Goal: Information Seeking & Learning: Understand process/instructions

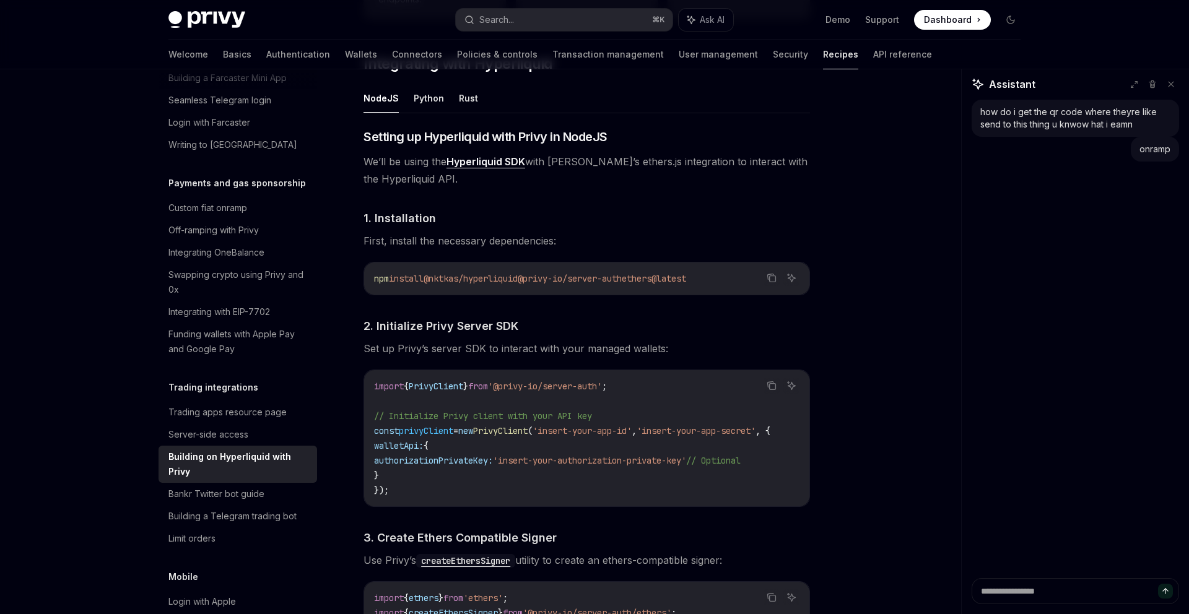
scroll to position [234, 0]
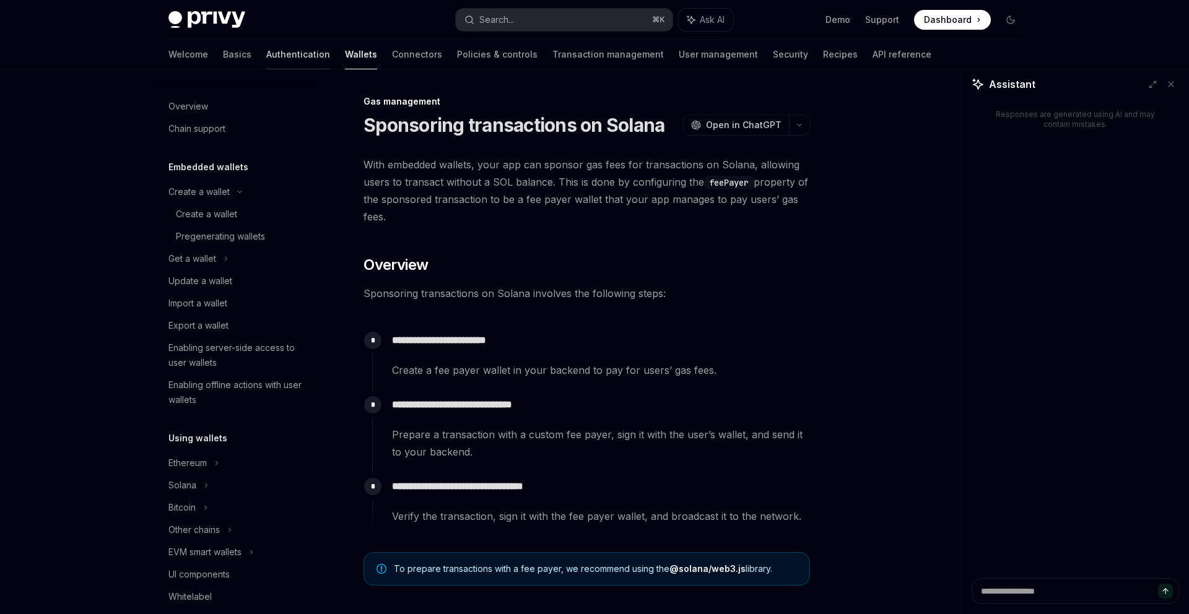
scroll to position [85, 0]
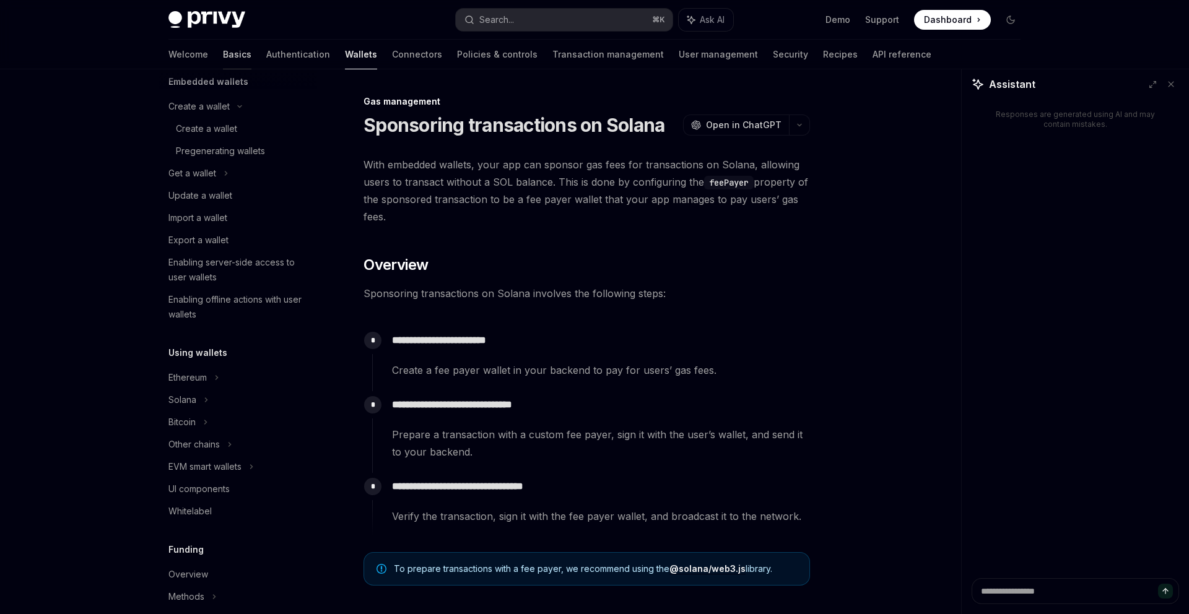
click at [223, 61] on link "Basics" at bounding box center [237, 55] width 28 height 30
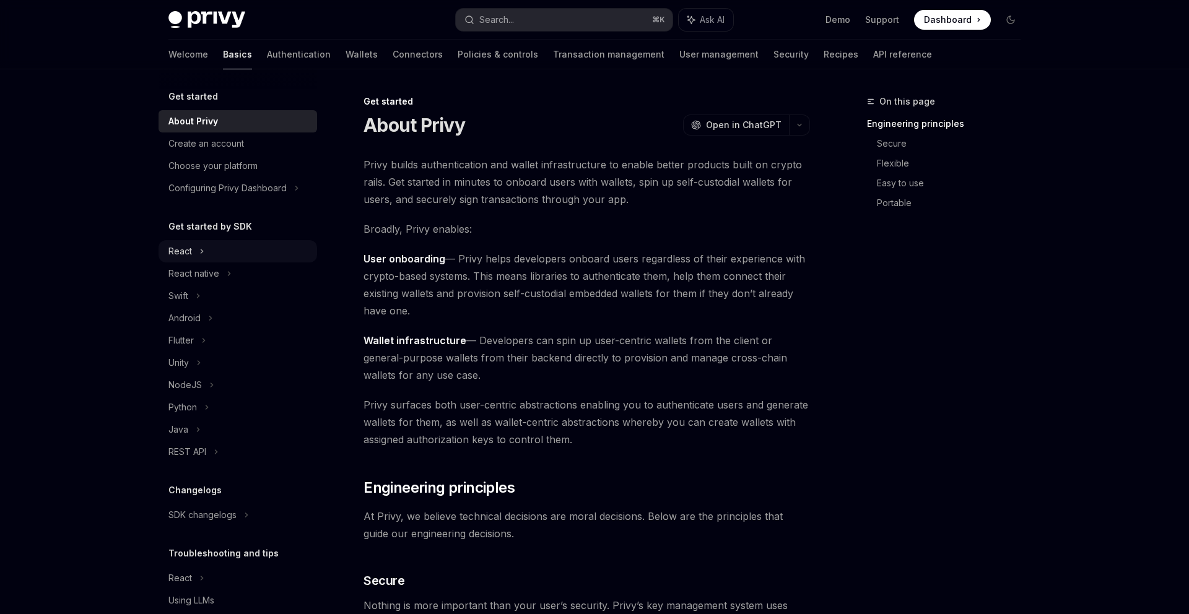
scroll to position [40, 0]
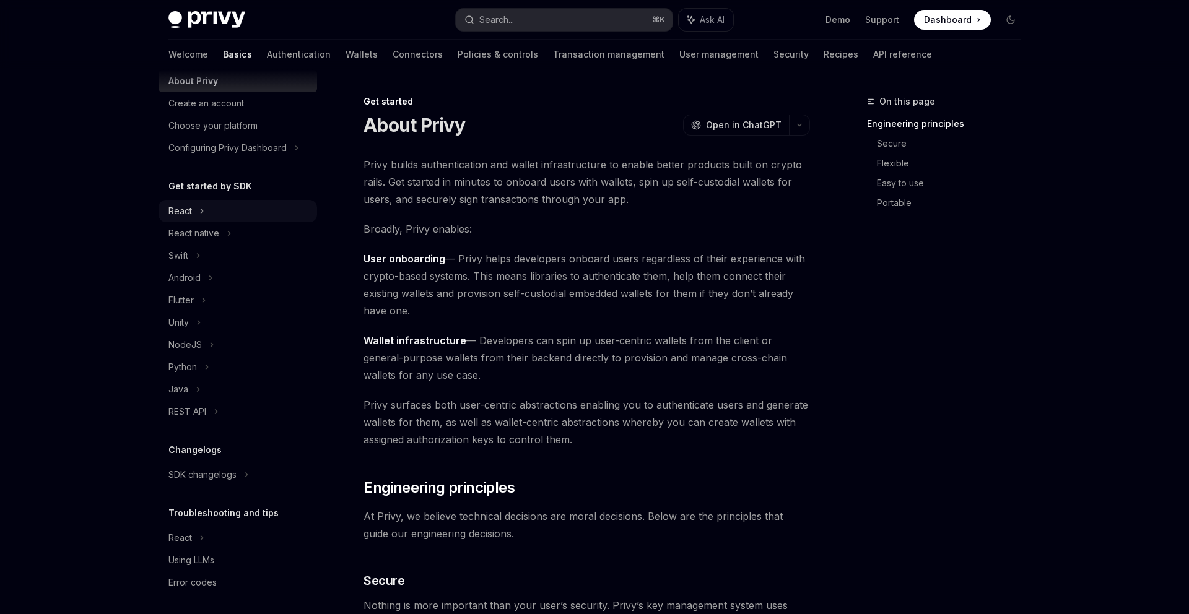
click at [227, 212] on div "React" at bounding box center [237, 211] width 158 height 22
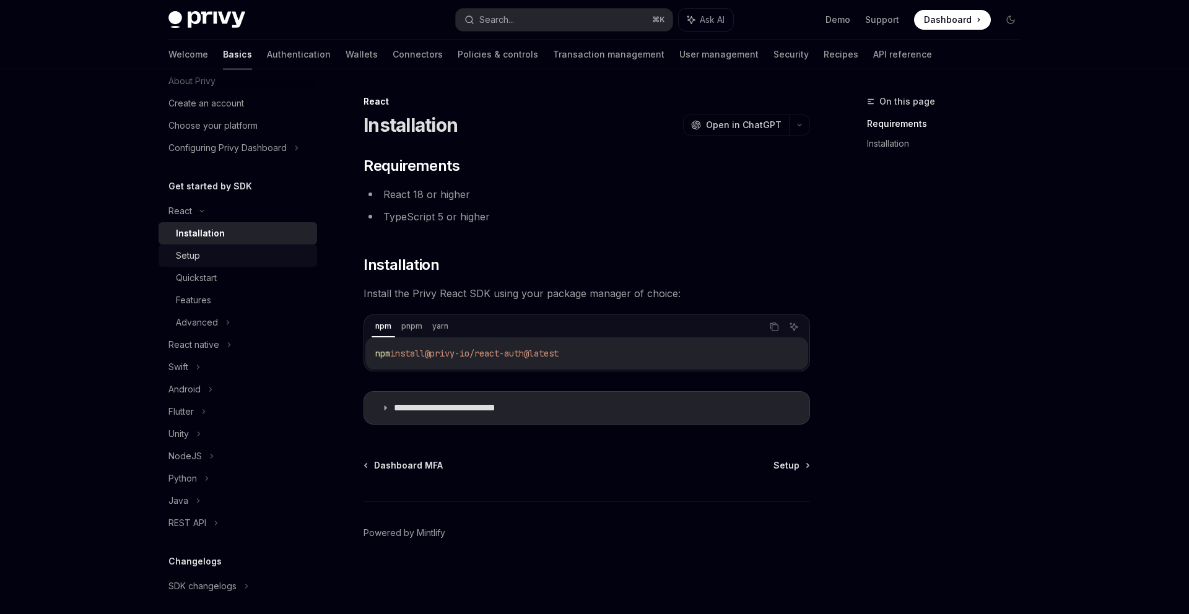
click at [217, 264] on link "Setup" at bounding box center [237, 256] width 158 height 22
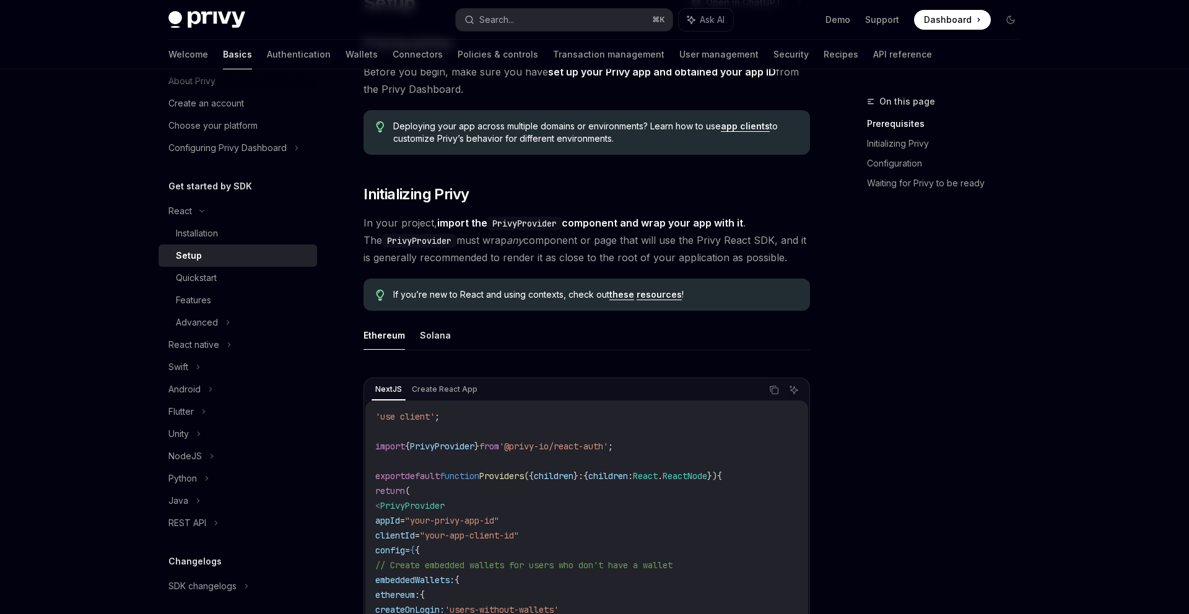
scroll to position [129, 0]
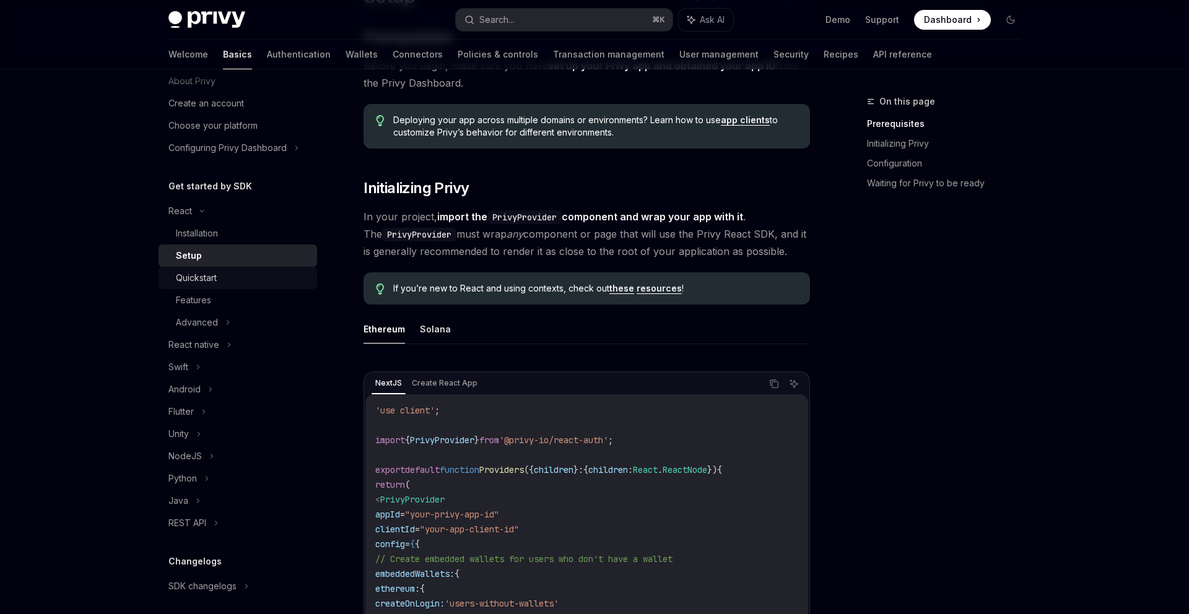
click at [243, 280] on div "Quickstart" at bounding box center [243, 278] width 134 height 15
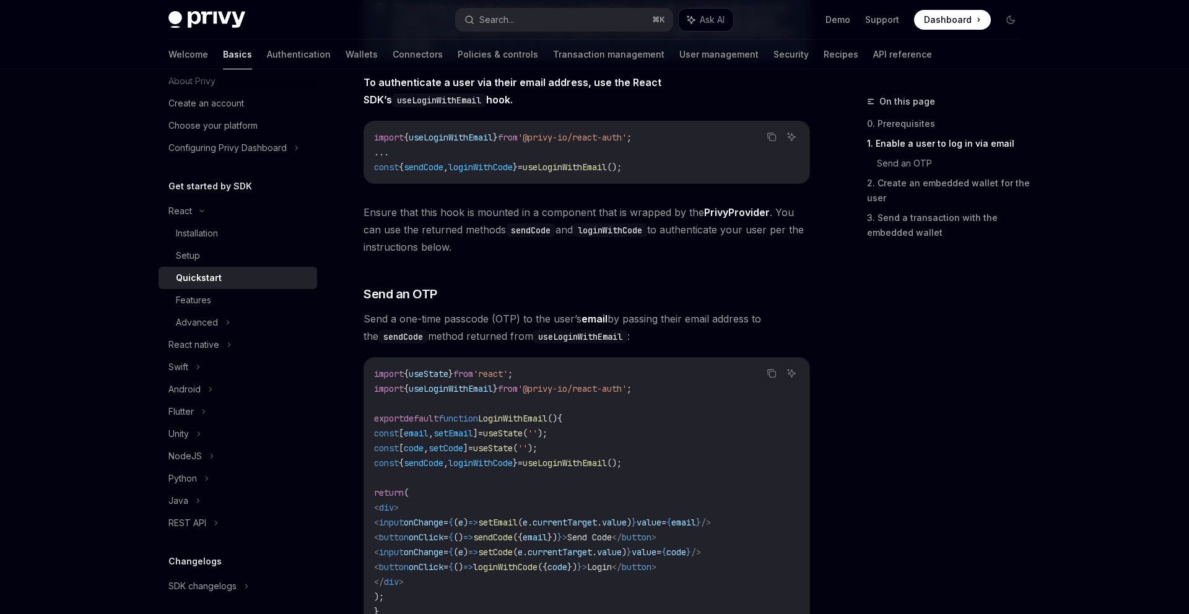
scroll to position [297, 0]
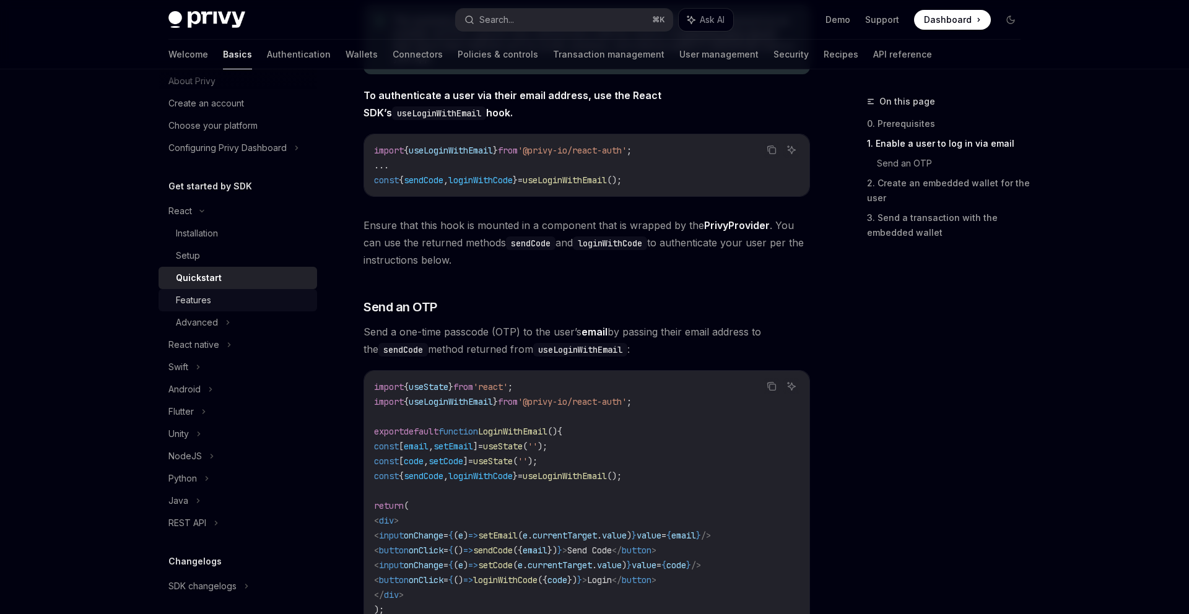
click at [202, 297] on div "Features" at bounding box center [193, 300] width 35 height 15
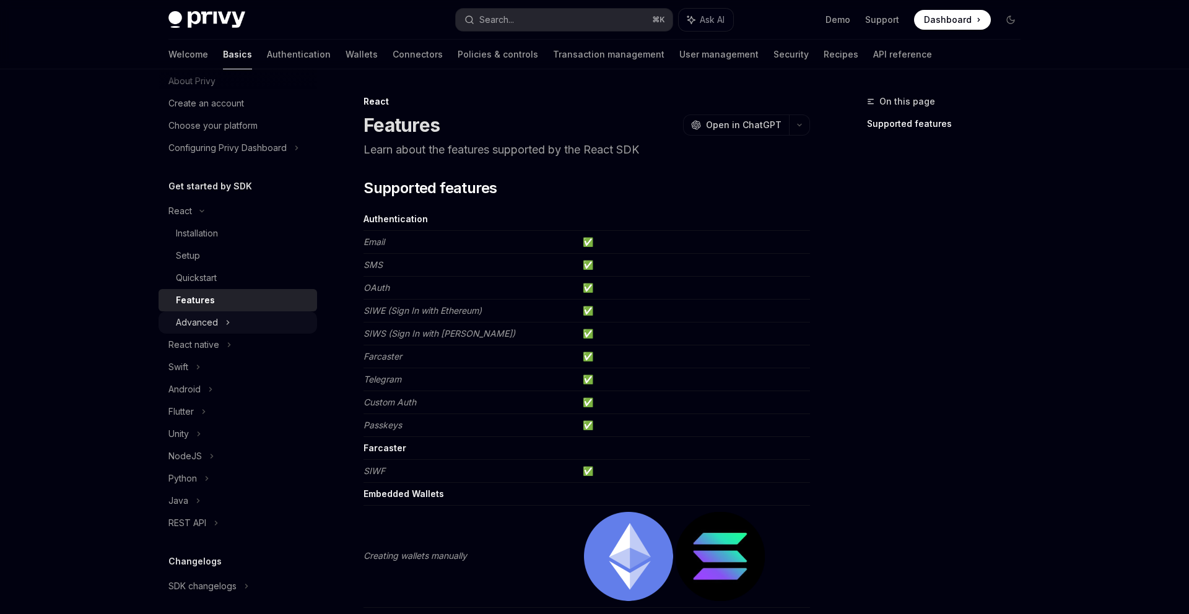
click at [245, 316] on div "Advanced" at bounding box center [237, 322] width 158 height 22
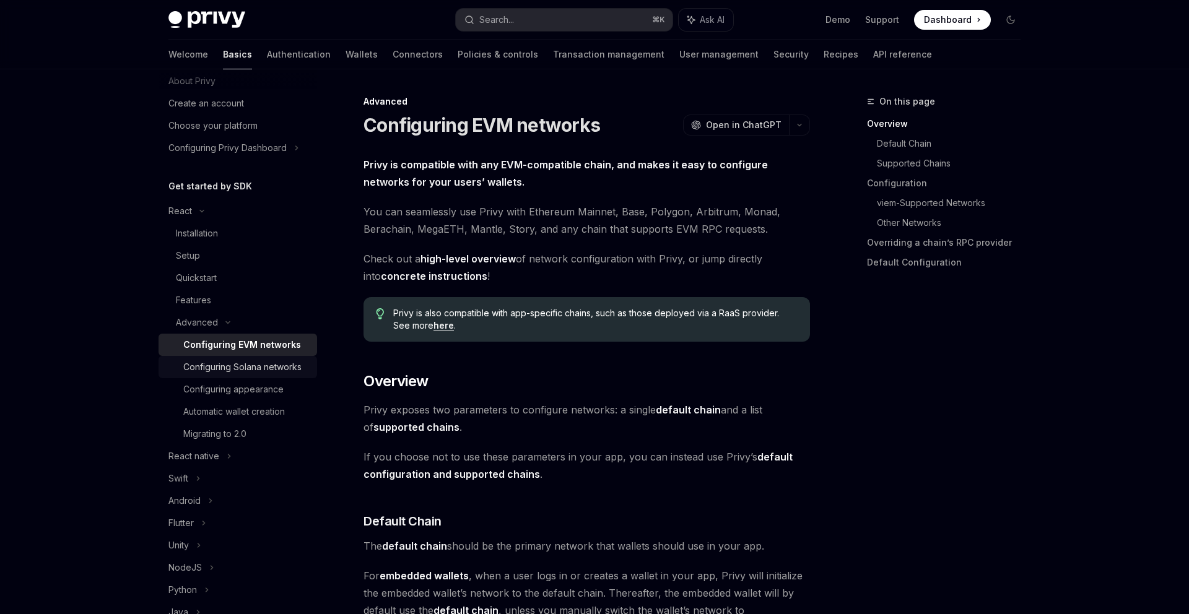
click at [276, 369] on div "Configuring Solana networks" at bounding box center [242, 367] width 118 height 15
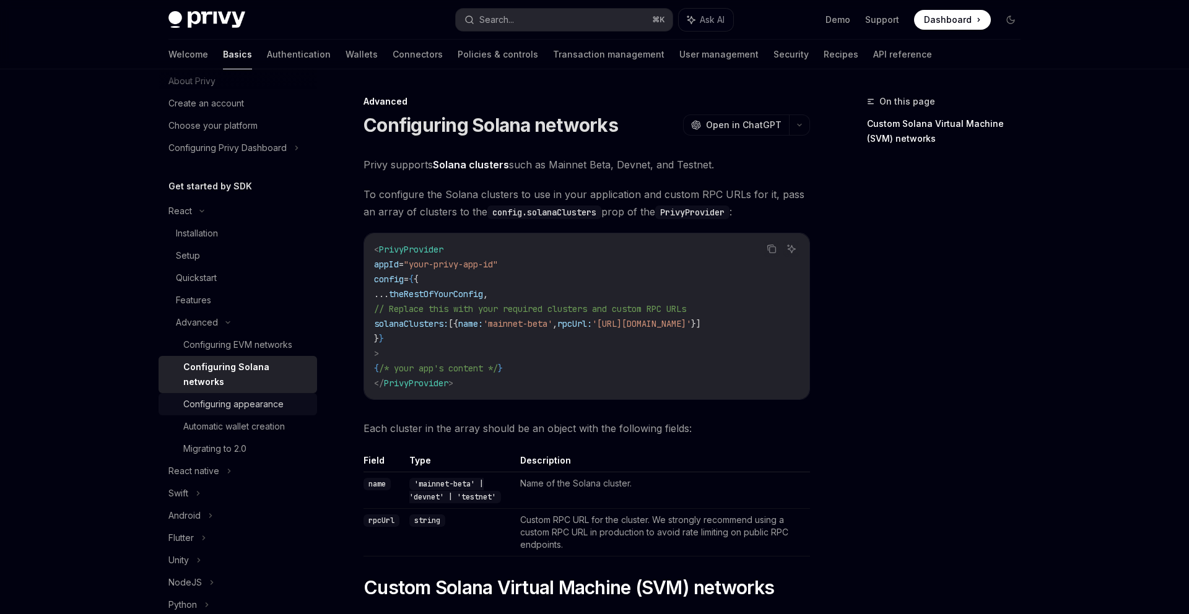
click at [274, 393] on link "Configuring appearance" at bounding box center [237, 404] width 158 height 22
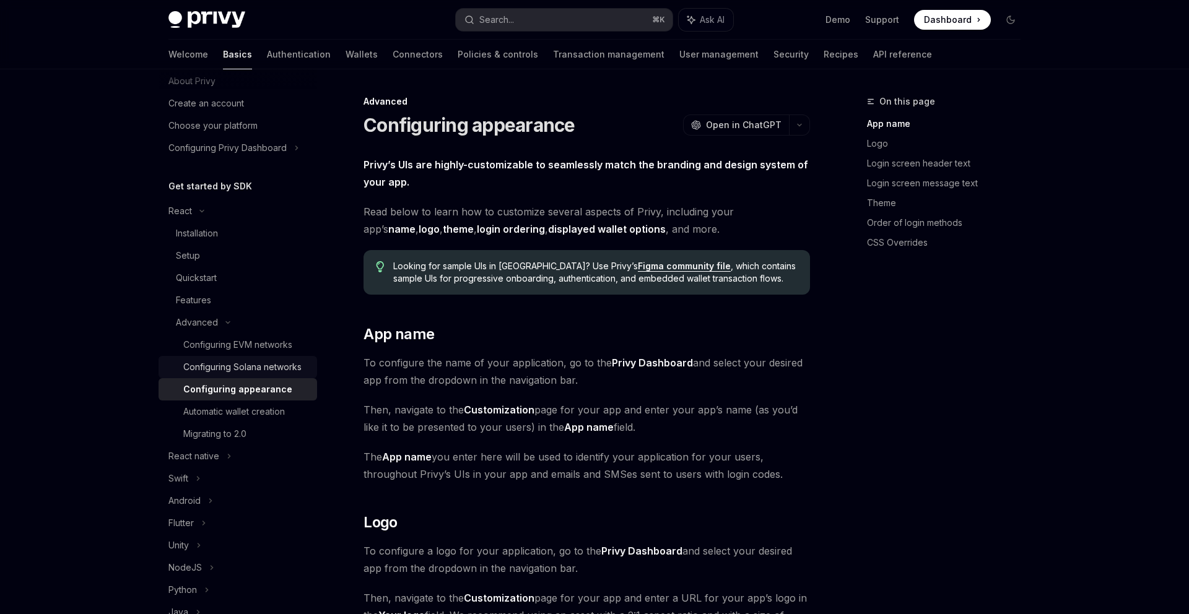
click at [279, 366] on div "Configuring Solana networks" at bounding box center [242, 367] width 118 height 15
type textarea "*"
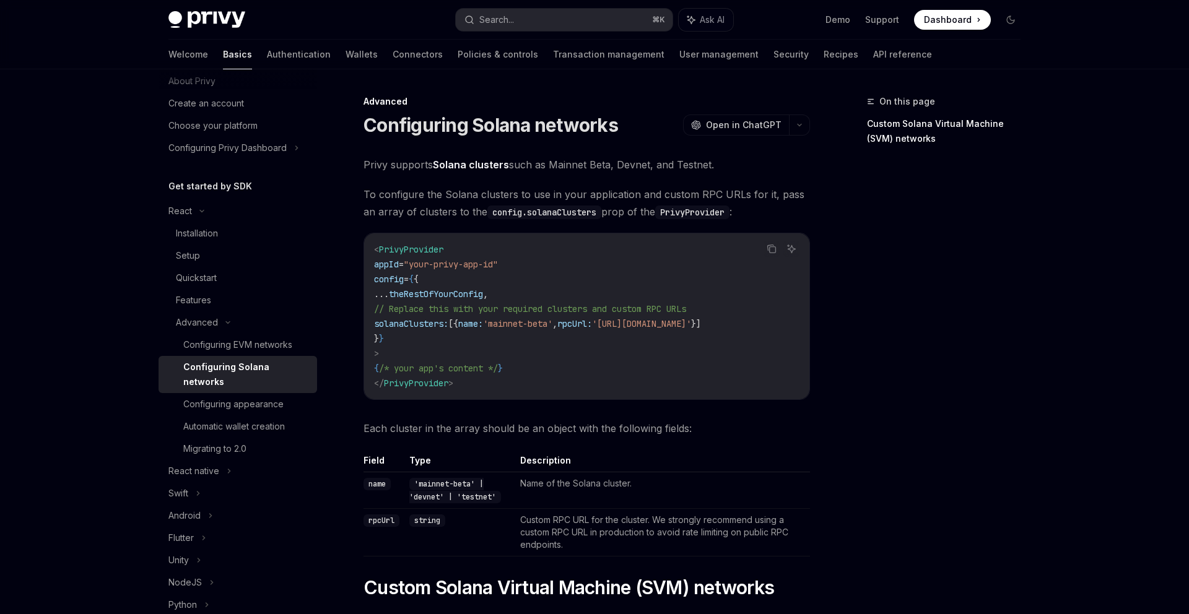
click at [469, 196] on span "To configure the Solana clusters to use in your application and custom RPC URLs…" at bounding box center [586, 203] width 446 height 35
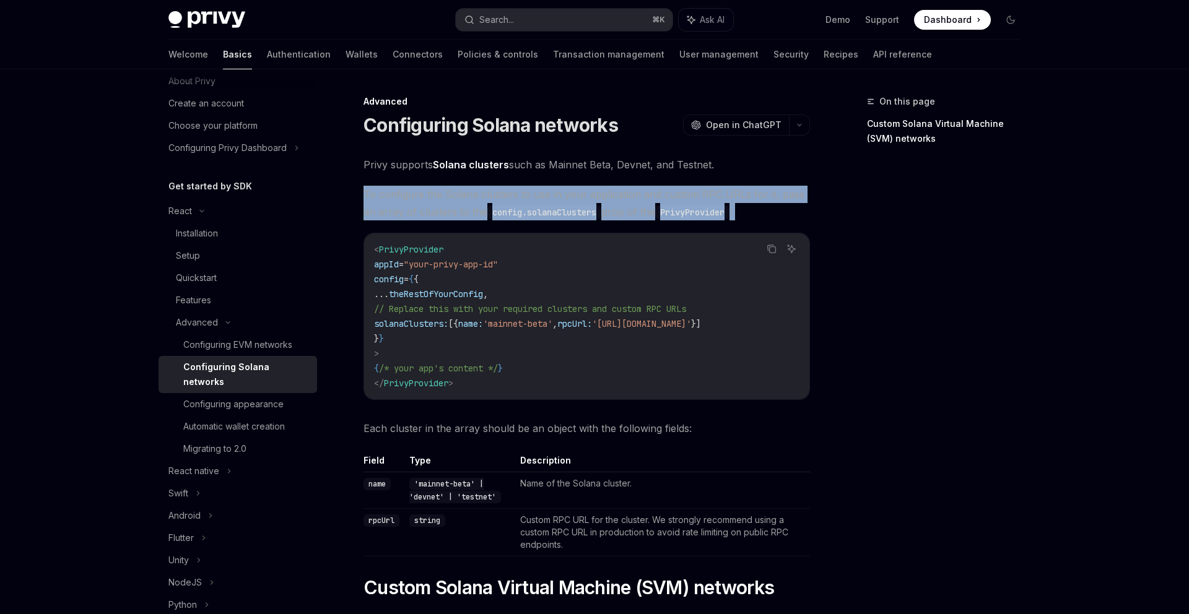
click at [534, 197] on span "To configure the Solana clusters to use in your application and custom RPC URLs…" at bounding box center [586, 203] width 446 height 35
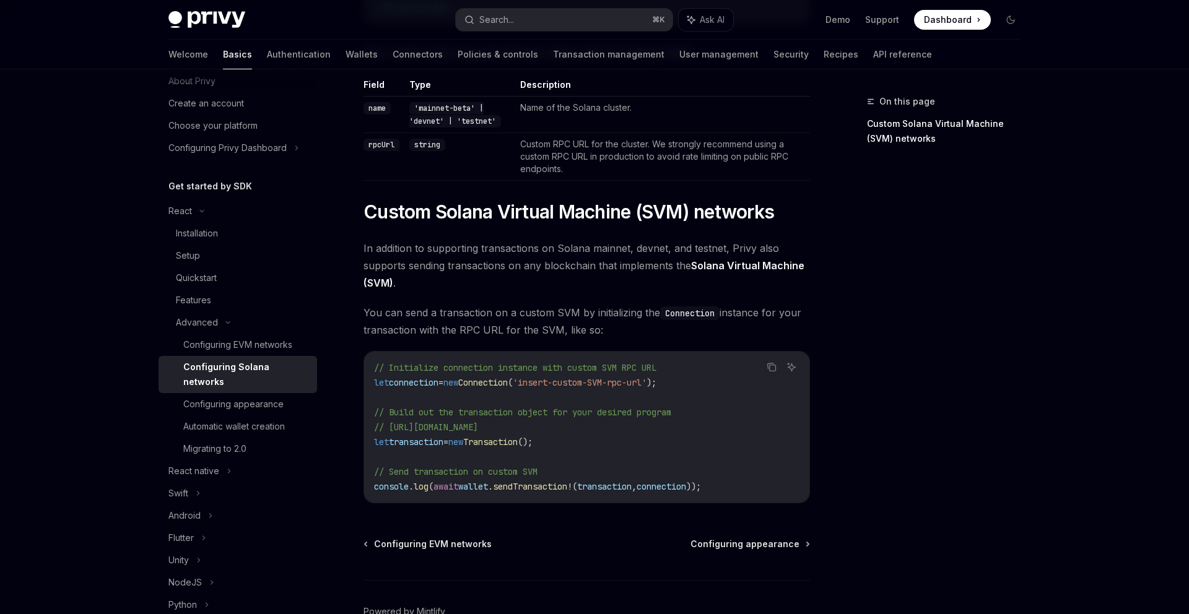
scroll to position [454, 0]
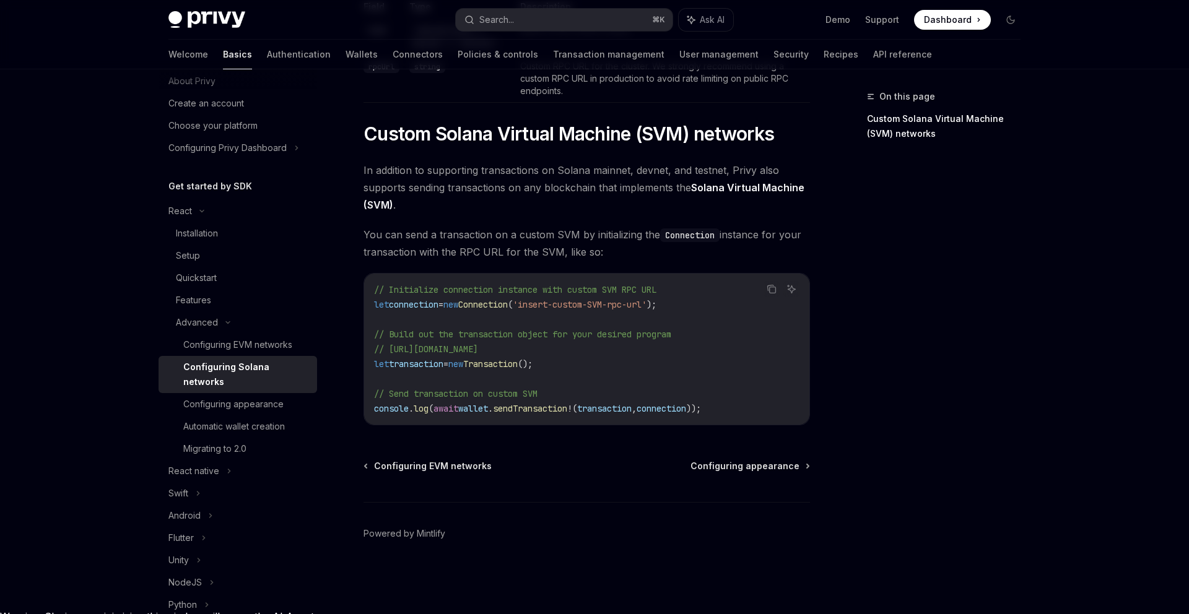
click at [560, 197] on span "In addition to supporting transactions on [PERSON_NAME], devnet, and testnet, P…" at bounding box center [586, 188] width 446 height 52
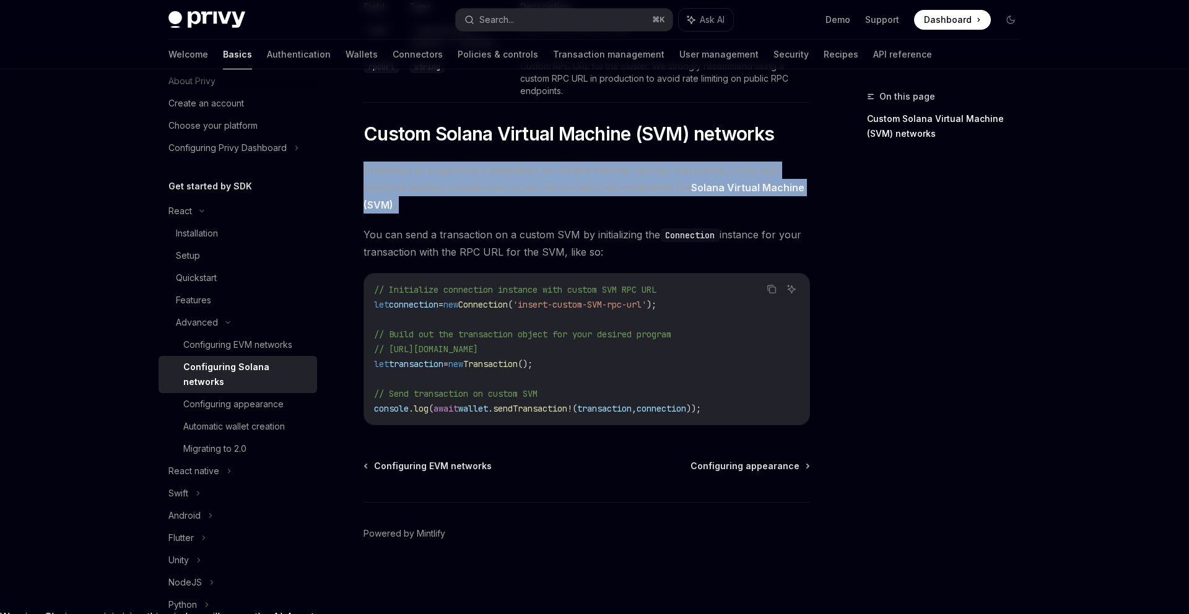
click at [610, 185] on span "In addition to supporting transactions on [PERSON_NAME], devnet, and testnet, P…" at bounding box center [586, 188] width 446 height 52
